Goal: Check status: Check status

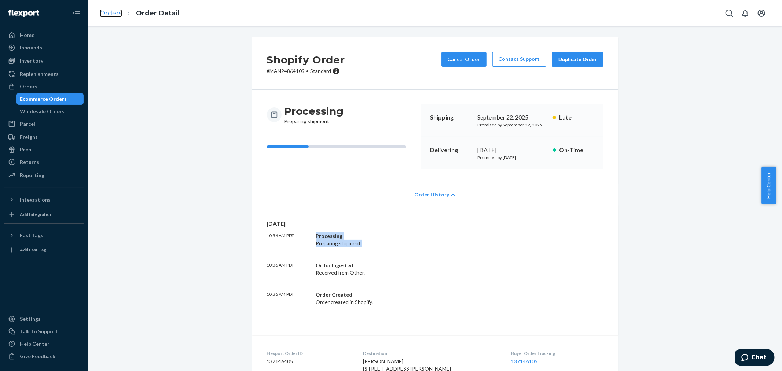
click at [109, 12] on link "Orders" at bounding box center [111, 13] width 22 height 8
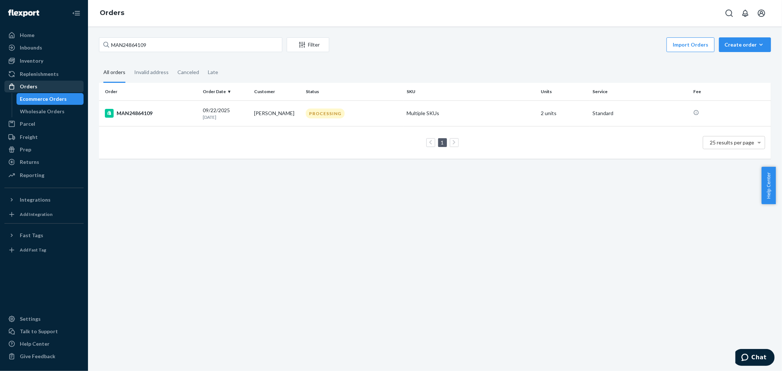
click at [29, 88] on div "Orders" at bounding box center [29, 86] width 18 height 7
click at [114, 73] on div "All orders" at bounding box center [114, 73] width 22 height 20
click at [99, 63] on input "All orders" at bounding box center [99, 63] width 0 height 0
click at [160, 44] on input "MAN24864109" at bounding box center [190, 44] width 183 height 15
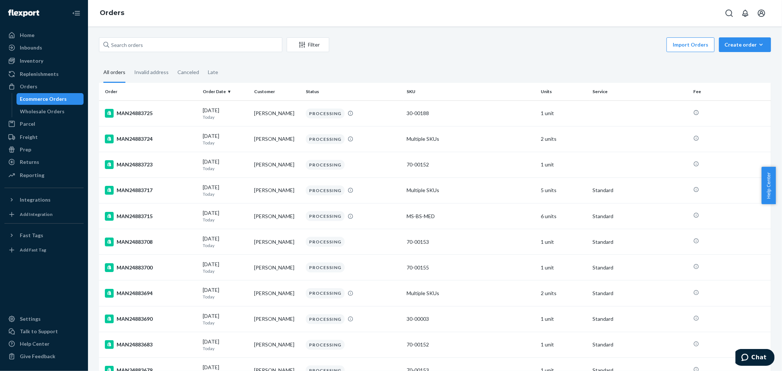
click at [285, 48] on div "Filter Import Orders Create order Ecommerce order Removal order" at bounding box center [435, 45] width 672 height 17
click at [294, 45] on div "Filter" at bounding box center [308, 44] width 42 height 7
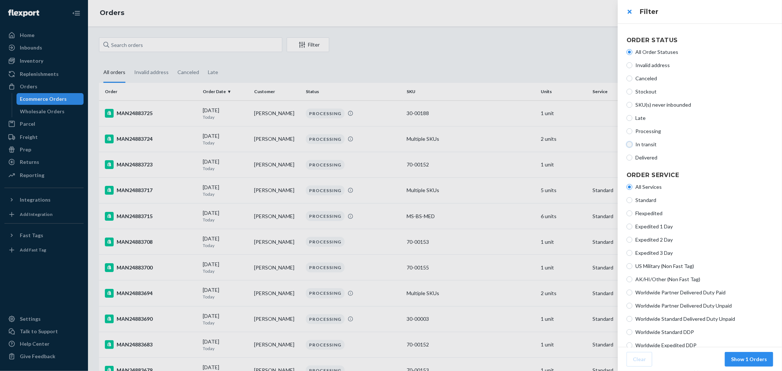
click at [630, 145] on input "In transit" at bounding box center [630, 145] width 6 height 6
radio input "true"
radio input "false"
click at [747, 354] on button "Show 3114 Orders" at bounding box center [744, 359] width 57 height 15
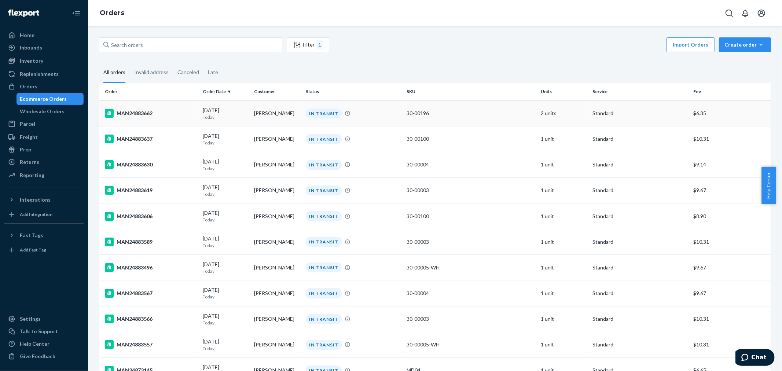
click at [141, 112] on div "MAN24883662" at bounding box center [151, 113] width 92 height 9
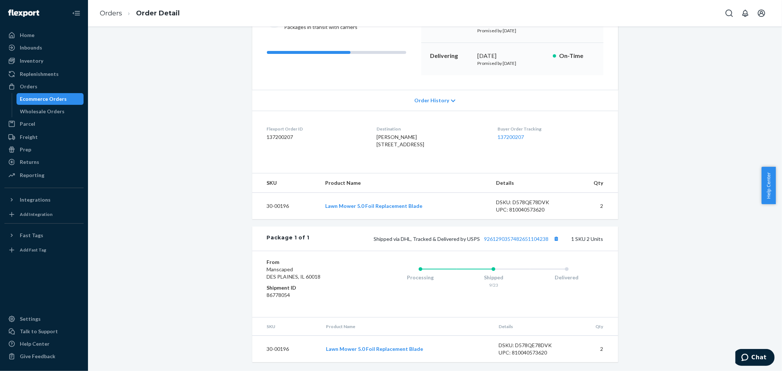
scroll to position [109, 0]
click at [417, 97] on span "Order History" at bounding box center [432, 100] width 35 height 7
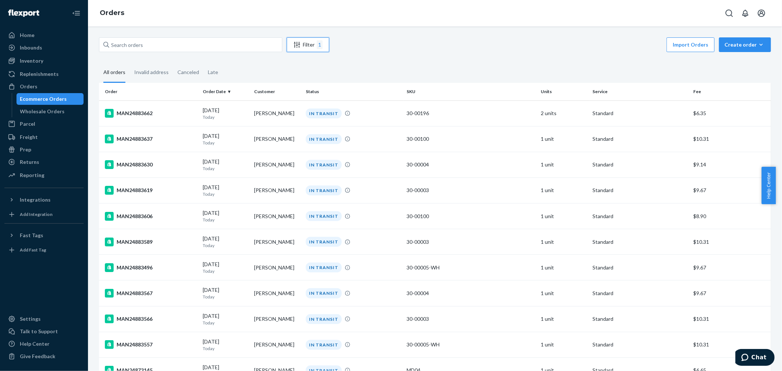
click at [308, 46] on div "Filter 1" at bounding box center [308, 44] width 42 height 9
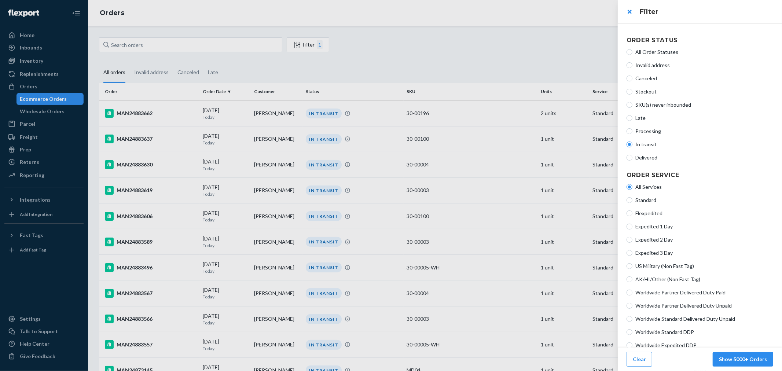
click at [633, 159] on label "Delivered" at bounding box center [700, 157] width 147 height 7
click at [633, 159] on input "Delivered" at bounding box center [630, 158] width 6 height 6
radio input "true"
click at [631, 143] on input "In transit" at bounding box center [630, 145] width 6 height 6
radio input "true"
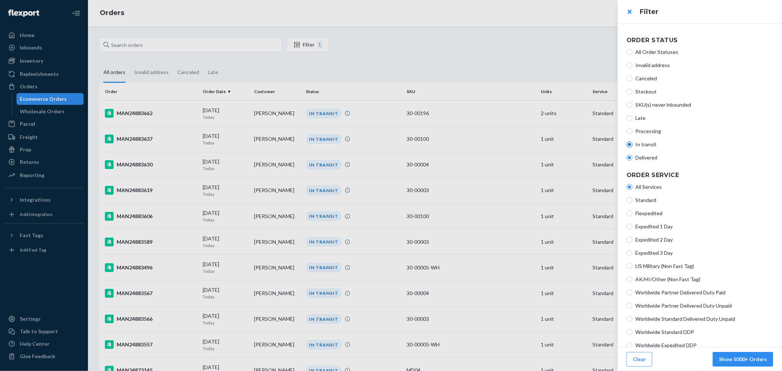
radio input "false"
click at [751, 362] on button "Show 3118 Orders" at bounding box center [744, 359] width 57 height 15
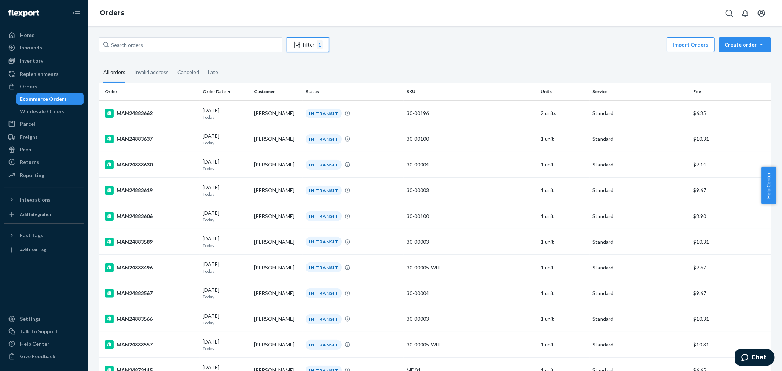
click at [300, 50] on button "Filter 1" at bounding box center [308, 44] width 43 height 15
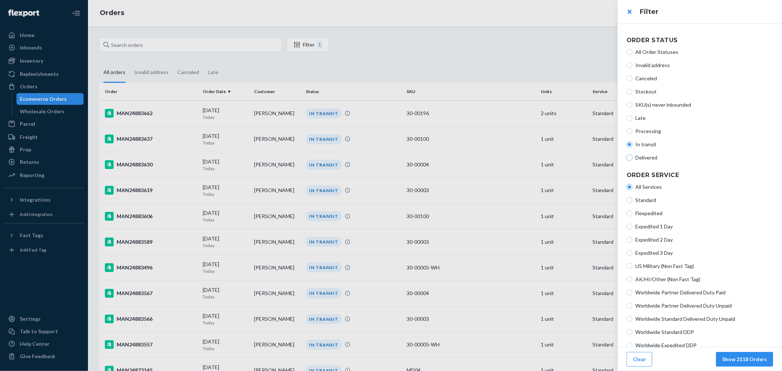
drag, startPoint x: 632, startPoint y: 157, endPoint x: 634, endPoint y: 162, distance: 5.7
click at [632, 156] on input "Delivered" at bounding box center [630, 158] width 6 height 6
radio input "true"
radio input "false"
click at [747, 360] on button "Show 5000+ Orders" at bounding box center [743, 359] width 61 height 15
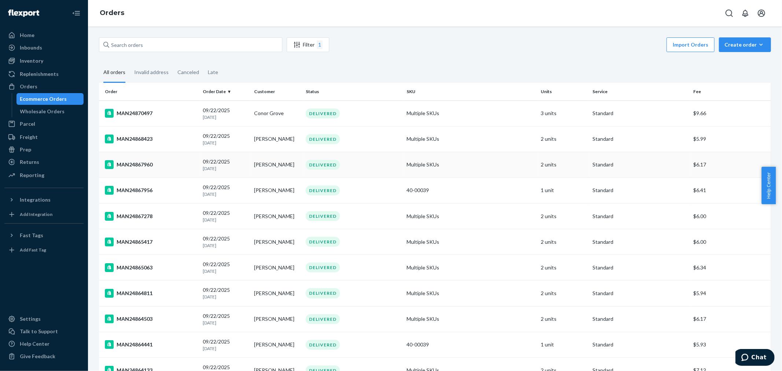
click at [271, 168] on td "[PERSON_NAME]" at bounding box center [277, 165] width 52 height 26
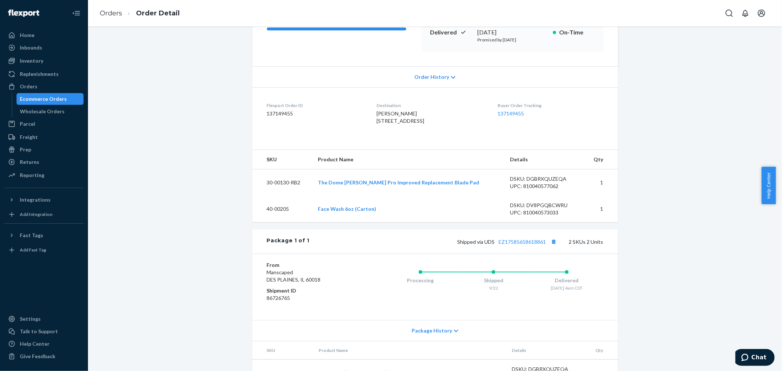
scroll to position [122, 0]
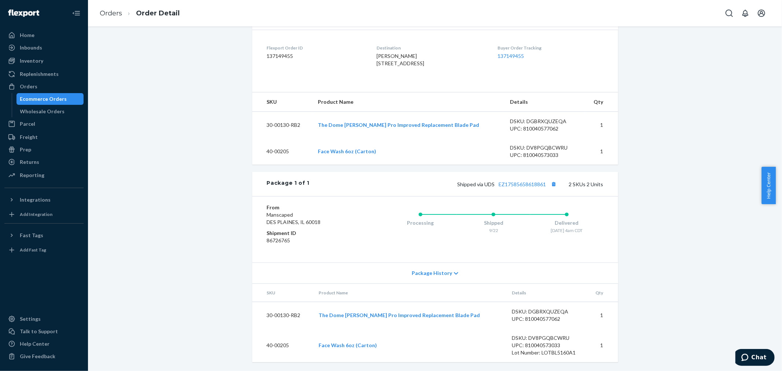
click at [427, 270] on span "Package History" at bounding box center [432, 273] width 40 height 7
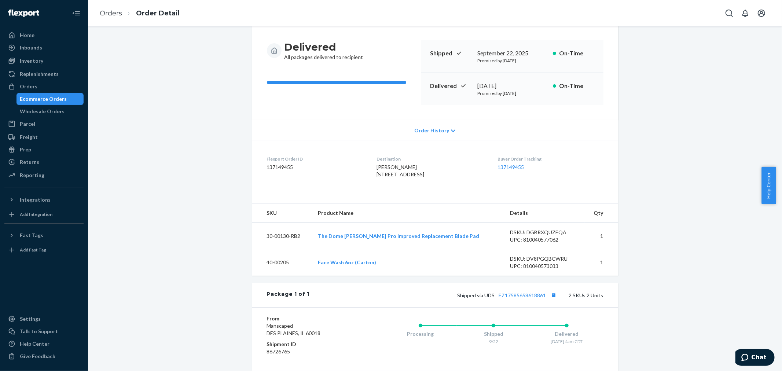
scroll to position [23, 0]
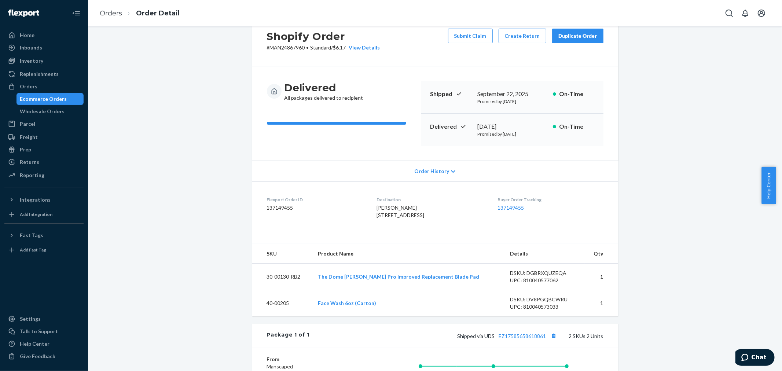
click at [423, 173] on span "Order History" at bounding box center [432, 171] width 35 height 7
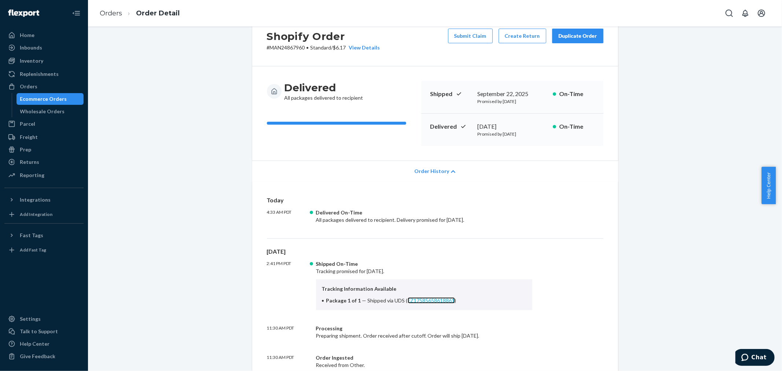
click at [424, 301] on link "EZ17585658618861" at bounding box center [431, 301] width 47 height 6
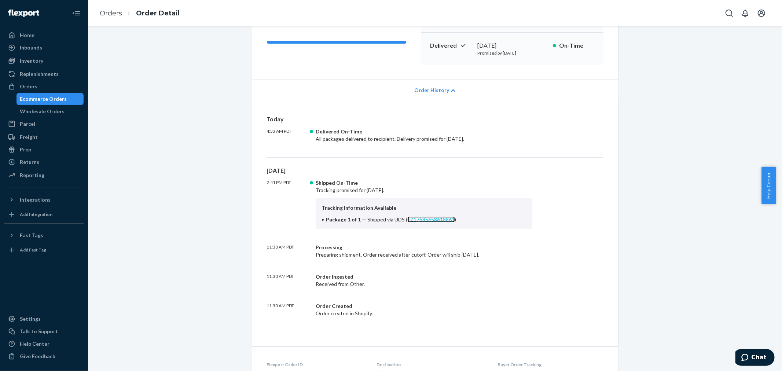
scroll to position [105, 0]
